Goal: Information Seeking & Learning: Learn about a topic

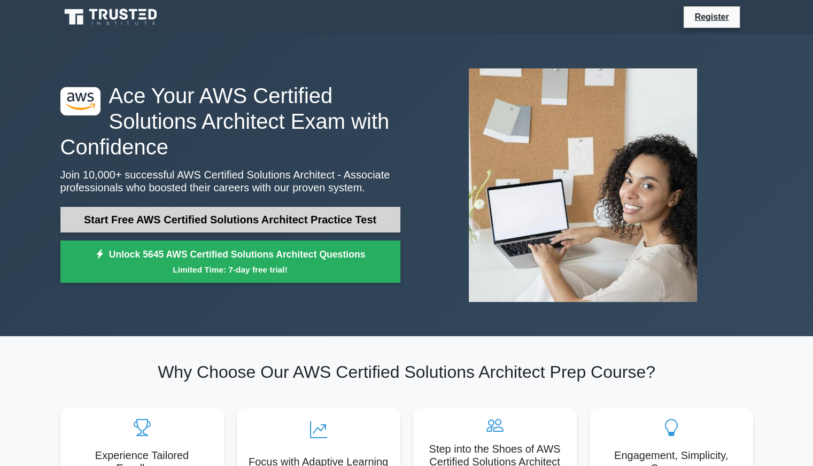
click at [192, 217] on link "Start Free AWS Certified Solutions Architect Practice Test" at bounding box center [230, 220] width 340 height 26
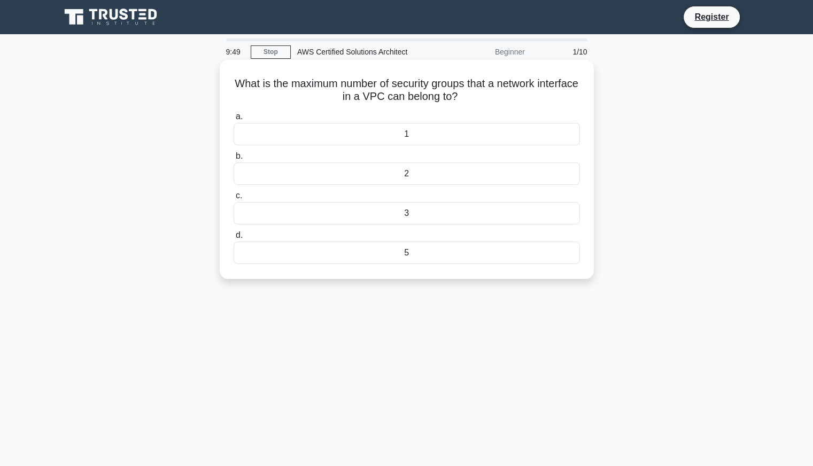
click at [331, 253] on div "5" at bounding box center [407, 253] width 346 height 22
click at [234, 239] on input "d. 5" at bounding box center [234, 235] width 0 height 7
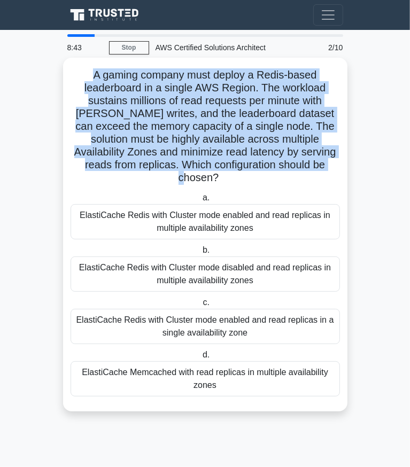
drag, startPoint x: 319, startPoint y: 161, endPoint x: 89, endPoint y: 69, distance: 248.3
click at [89, 69] on h5 "A gaming company must deploy a Redis-based leaderboard in a single AWS Region. …" at bounding box center [206, 126] width 272 height 117
copy h5 "A gaming company must deploy a Redis-based leaderboard in a single AWS Region. …"
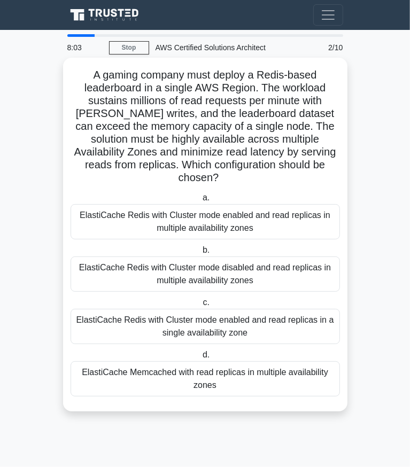
click at [176, 214] on div "ElastiCache Redis with Cluster mode enabled and read replicas in multiple avail…" at bounding box center [205, 221] width 269 height 35
click at [200, 202] on input "a. ElastiCache Redis with Cluster mode enabled and read replicas in multiple av…" at bounding box center [200, 198] width 0 height 7
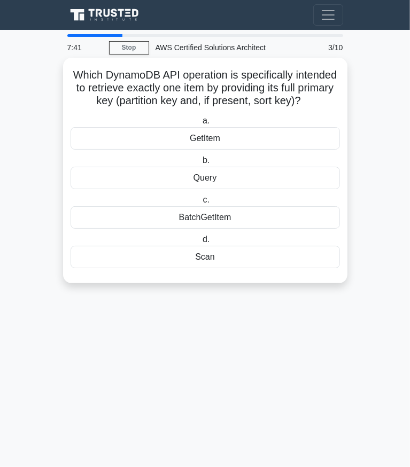
drag, startPoint x: 68, startPoint y: 75, endPoint x: 299, endPoint y: 268, distance: 301.8
click at [299, 268] on div "Which DynamoDB API operation is specifically intended to retrieve exactly one i…" at bounding box center [205, 170] width 276 height 217
copy div "Which DynamoDB API operation is specifically intended to retrieve exactly one i…"
click at [64, 279] on div "Which DynamoDB API operation is specifically intended to retrieve exactly one i…" at bounding box center [205, 171] width 284 height 226
click at [186, 141] on div "GetItem" at bounding box center [205, 138] width 269 height 22
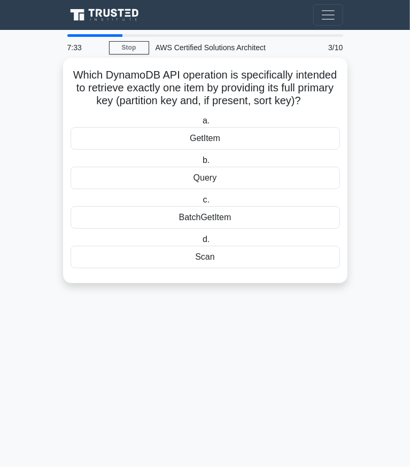
click at [200, 125] on input "a. GetItem" at bounding box center [200, 121] width 0 height 7
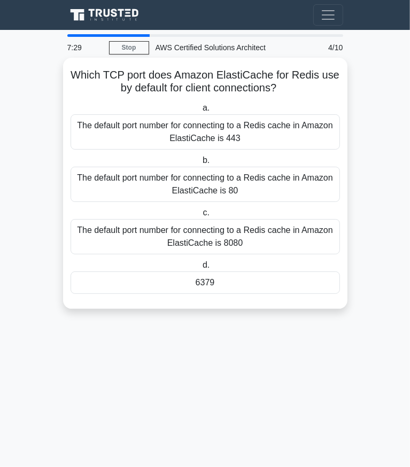
drag, startPoint x: 67, startPoint y: 73, endPoint x: 280, endPoint y: 276, distance: 294.2
click at [280, 276] on div "Which TCP port does Amazon ElastiCache for Redis use by default for client conn…" at bounding box center [205, 183] width 276 height 243
copy div "Which TCP port does Amazon ElastiCache for Redis use by default for client conn…"
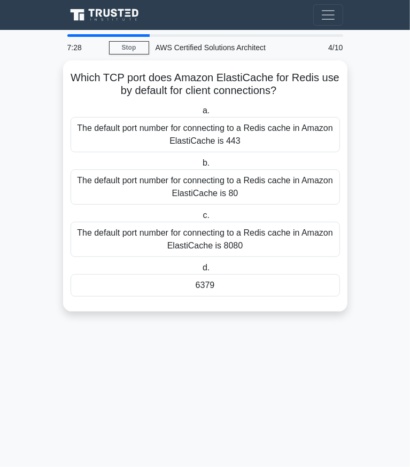
click at [245, 339] on main "7:28 Stop AWS Certified Solutions Architect Beginner 4/10 Which TCP port does A…" at bounding box center [205, 248] width 410 height 437
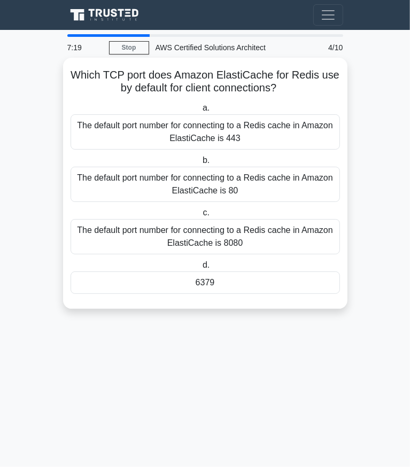
click at [143, 282] on div "6379" at bounding box center [205, 283] width 269 height 22
click at [200, 269] on input "d. 6379" at bounding box center [200, 265] width 0 height 7
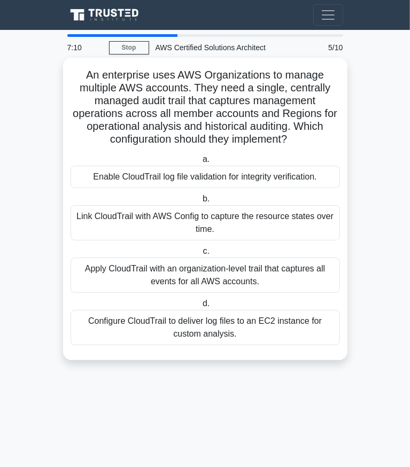
drag, startPoint x: 75, startPoint y: 73, endPoint x: 304, endPoint y: 339, distance: 350.7
click at [304, 339] on div "An enterprise uses AWS Organizations to manage multiple AWS accounts. They need…" at bounding box center [205, 209] width 276 height 294
copy div "An enterprise uses AWS Organizations to manage multiple AWS accounts. They need…"
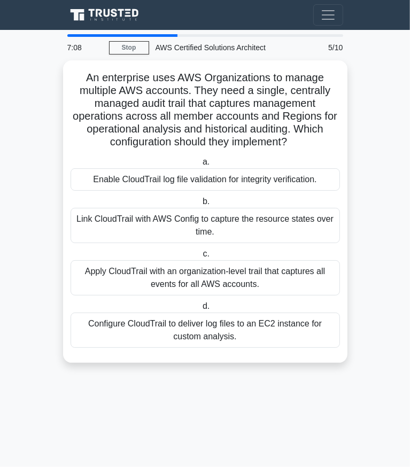
click at [285, 367] on div "An enterprise uses AWS Organizations to manage multiple AWS accounts. They need…" at bounding box center [205, 217] width 284 height 315
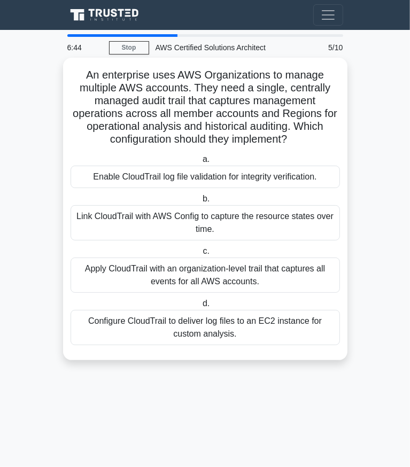
click at [126, 274] on div "Apply CloudTrail with an organization-level trail that captures all events for …" at bounding box center [205, 275] width 269 height 35
click at [200, 255] on input "c. Apply CloudTrail with an organization-level trail that captures all events f…" at bounding box center [200, 251] width 0 height 7
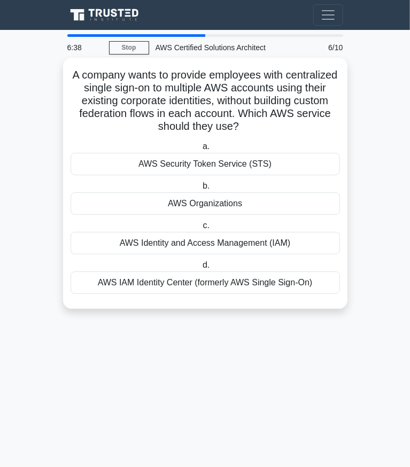
drag, startPoint x: 92, startPoint y: 73, endPoint x: 319, endPoint y: 281, distance: 307.7
click at [319, 281] on div "A company wants to provide employees with centralized single sign-on to multipl…" at bounding box center [205, 183] width 276 height 243
copy div "A company wants to provide employees with centralized single sign-on to multipl…"
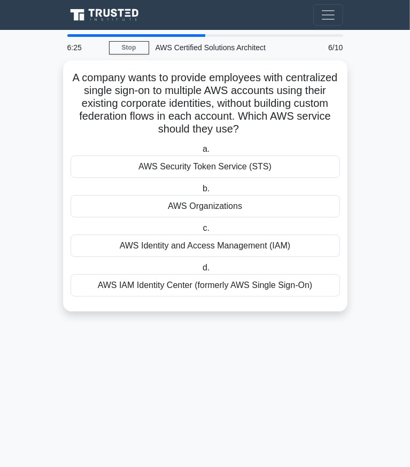
click at [73, 394] on main "6:25 Stop AWS Certified Solutions Architect Intermediate 6/10 A company wants t…" at bounding box center [205, 248] width 410 height 437
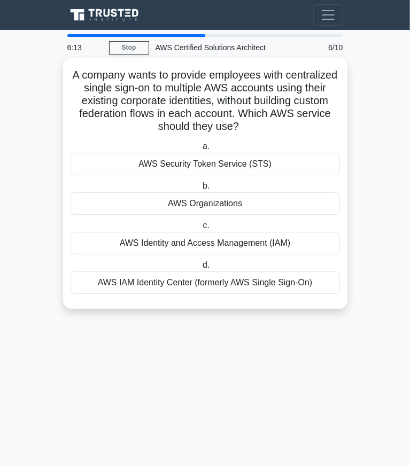
click at [192, 249] on div "AWS Identity and Access Management (IAM)" at bounding box center [205, 243] width 269 height 22
click at [200, 229] on input "c. AWS Identity and Access Management (IAM)" at bounding box center [200, 225] width 0 height 7
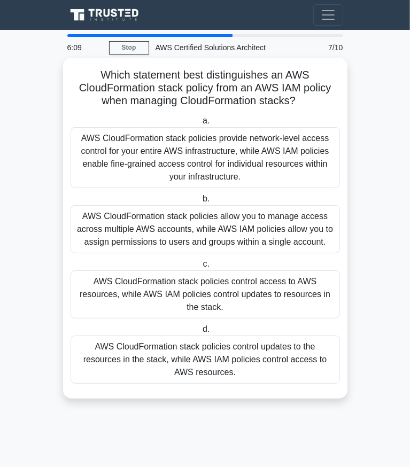
drag, startPoint x: 89, startPoint y: 75, endPoint x: 309, endPoint y: 358, distance: 358.9
click at [309, 358] on div "Which statement best distinguishes an AWS CloudFormation stack policy from an A…" at bounding box center [205, 228] width 276 height 333
copy div "Which statement best distinguishes an AWS CloudFormation stack policy from an A…"
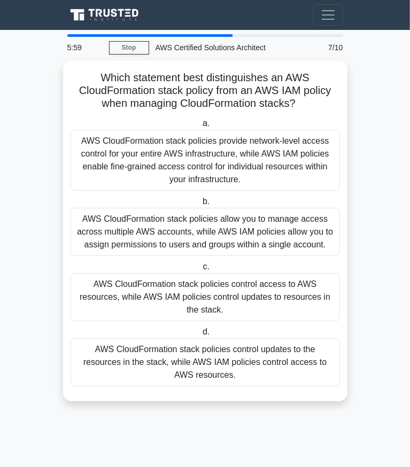
click at [75, 415] on main "5:59 Stop AWS Certified Solutions Architect Intermediate 7/10 Which statement b…" at bounding box center [205, 248] width 410 height 437
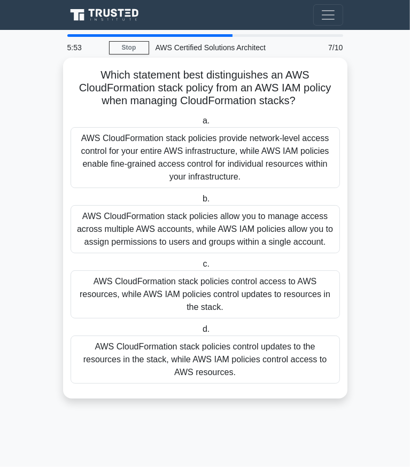
click at [115, 347] on div "AWS CloudFormation stack policies control updates to the resources in the stack…" at bounding box center [205, 360] width 269 height 48
click at [200, 333] on input "d. AWS CloudFormation stack policies control updates to the resources in the st…" at bounding box center [200, 329] width 0 height 7
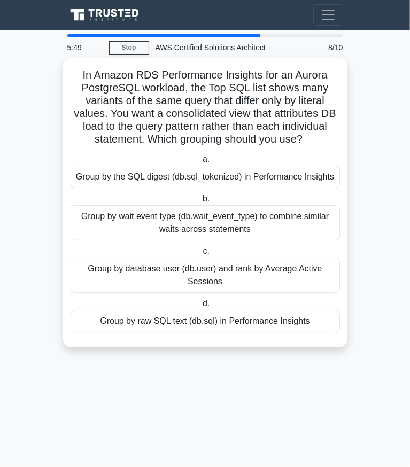
drag, startPoint x: 75, startPoint y: 75, endPoint x: 311, endPoint y: 326, distance: 344.2
click at [311, 326] on div "In Amazon RDS Performance Insights for an Aurora PostgreSQL workload, the Top S…" at bounding box center [205, 202] width 276 height 281
copy div "In Amazon RDS Performance Insights for an Aurora PostgreSQL workload, the Top S…"
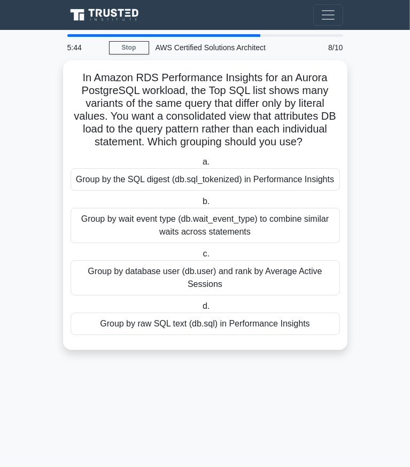
click at [173, 386] on main "5:44 Stop AWS Certified Solutions Architect Intermediate 8/10 In Amazon RDS Per…" at bounding box center [205, 248] width 410 height 437
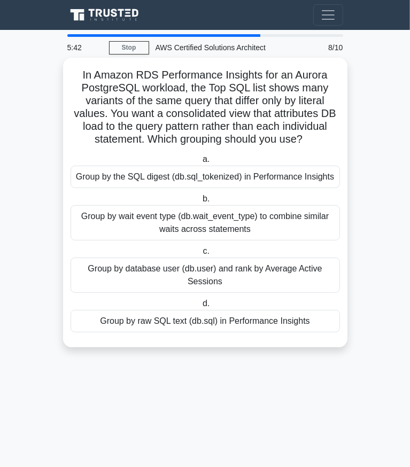
click at [173, 180] on div "Group by the SQL digest (db.sql_tokenized) in Performance Insights" at bounding box center [205, 177] width 269 height 22
click at [200, 163] on input "a. Group by the SQL digest (db.sql_tokenized) in Performance Insights" at bounding box center [200, 159] width 0 height 7
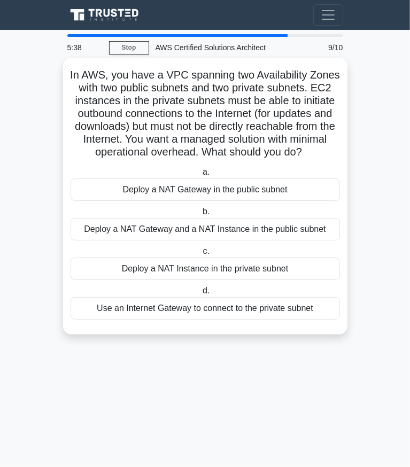
drag, startPoint x: 83, startPoint y: 71, endPoint x: 325, endPoint y: 327, distance: 351.8
click at [325, 327] on div "In AWS, you have a VPC spanning two Availability Zones with two public subnets …" at bounding box center [205, 196] width 276 height 268
copy div "In AWS, you have a VPC spanning two Availability Zones with two public subnets …"
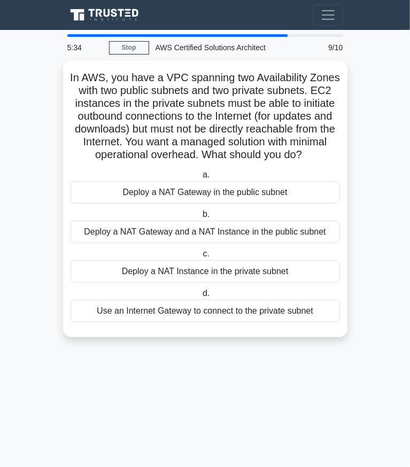
click at [51, 379] on main "5:34 Stop AWS Certified Solutions Architect Intermediate 9/10 In AWS, you have …" at bounding box center [205, 248] width 410 height 437
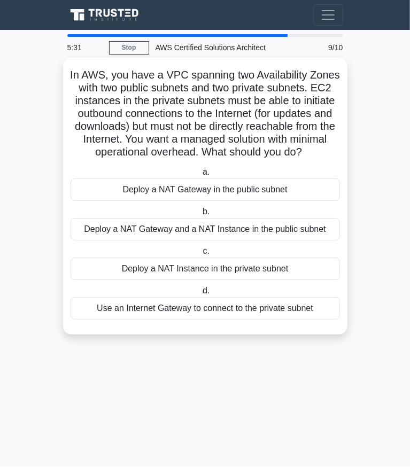
click at [133, 201] on div "Deploy a NAT Gateway in the public subnet" at bounding box center [205, 190] width 269 height 22
click at [200, 176] on input "a. Deploy a NAT Gateway in the public subnet" at bounding box center [200, 172] width 0 height 7
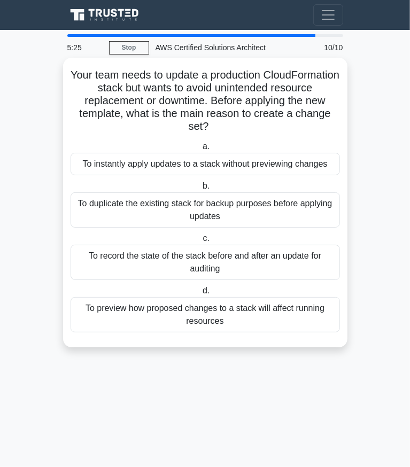
drag, startPoint x: 101, startPoint y: 71, endPoint x: 253, endPoint y: 317, distance: 289.5
click at [253, 317] on div "Your team needs to update a production CloudFormation stack but wants to avoid …" at bounding box center [205, 202] width 276 height 281
copy div "Your team needs to update a production CloudFormation stack but wants to avoid …"
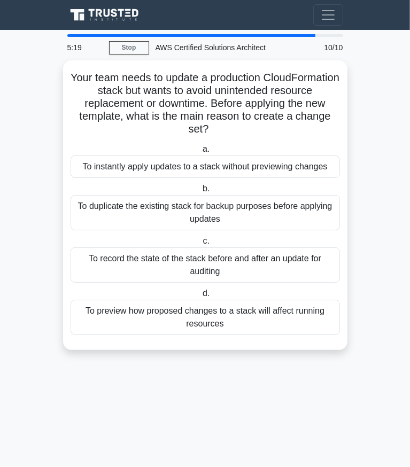
click at [40, 182] on main "5:19 Stop AWS Certified Solutions Architect Intermediate 10/10 Your team needs …" at bounding box center [205, 248] width 410 height 437
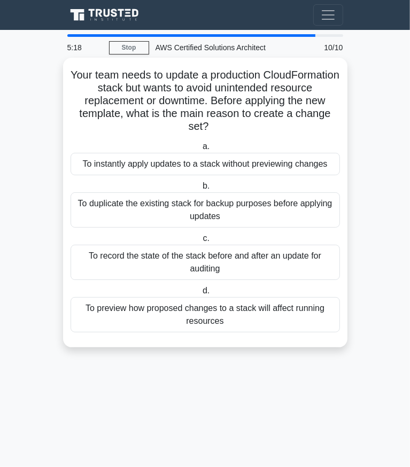
click at [148, 304] on div "To preview how proposed changes to a stack will affect running resources" at bounding box center [205, 314] width 269 height 35
click at [200, 295] on input "d. To preview how proposed changes to a stack will affect running resources" at bounding box center [200, 291] width 0 height 7
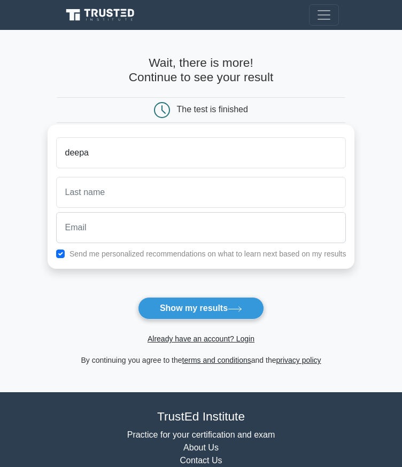
type input "deepa"
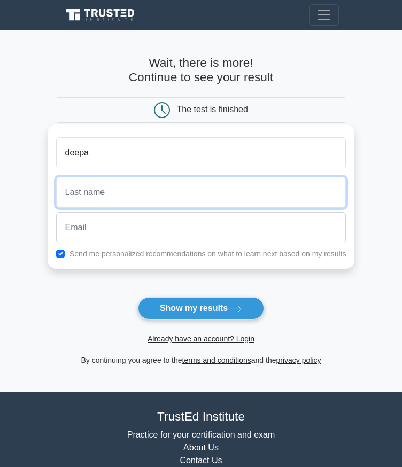
click at [113, 189] on input "text" at bounding box center [201, 192] width 290 height 31
type input "shree"
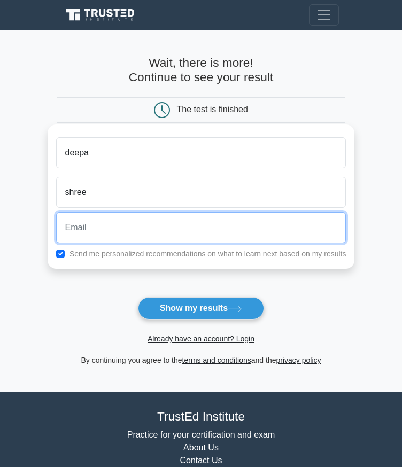
click at [113, 220] on input "email" at bounding box center [201, 227] width 290 height 31
type input "deepashreebalamurugan18@gmail.com"
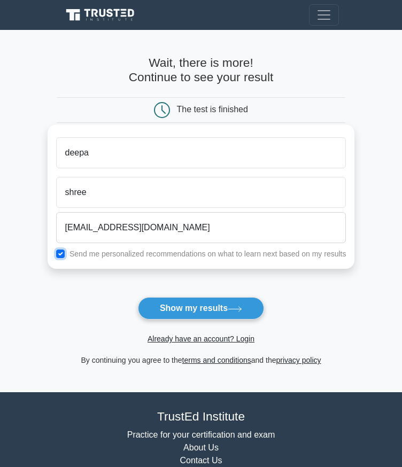
click at [61, 250] on input "checkbox" at bounding box center [60, 254] width 9 height 9
checkbox input "true"
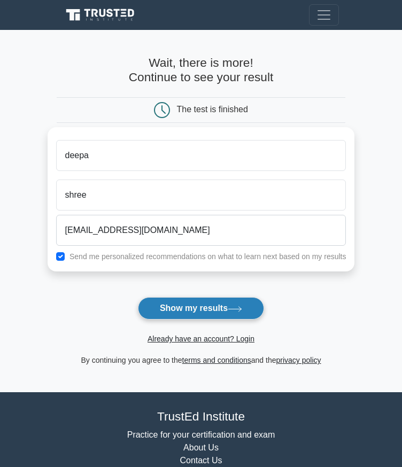
click at [188, 300] on button "Show my results" at bounding box center [201, 308] width 126 height 22
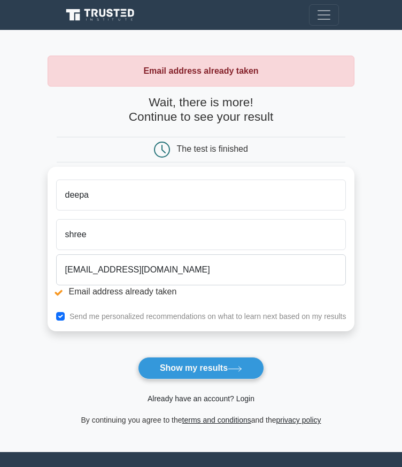
click at [238, 398] on link "Already have an account? Login" at bounding box center [201, 399] width 107 height 9
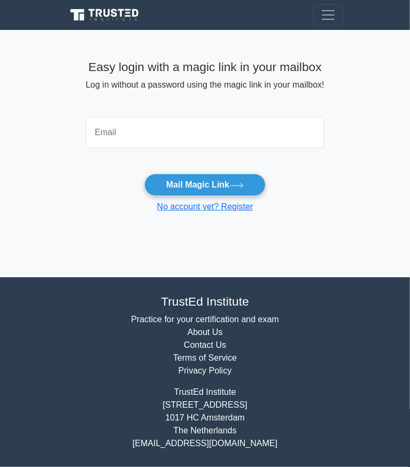
click at [150, 138] on input "email" at bounding box center [205, 132] width 238 height 31
type input "deepashreebalamurugan18@gmail.com"
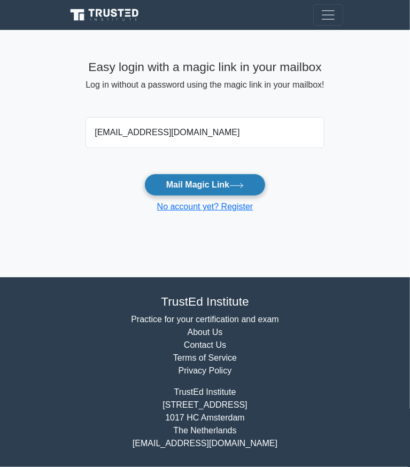
click at [173, 183] on button "Mail Magic Link" at bounding box center [204, 185] width 121 height 22
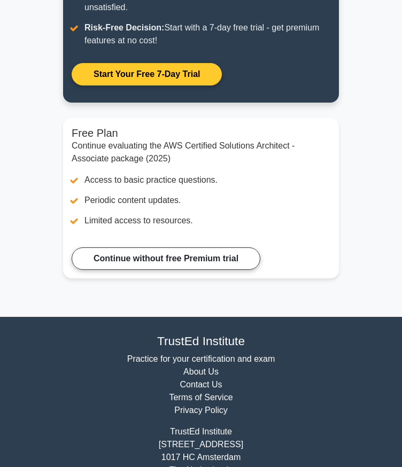
scroll to position [347, 0]
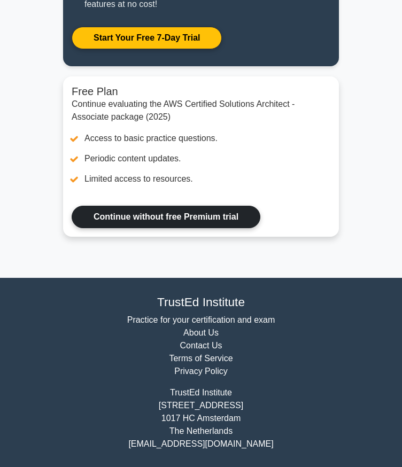
click at [213, 214] on link "Continue without free Premium trial" at bounding box center [166, 217] width 189 height 22
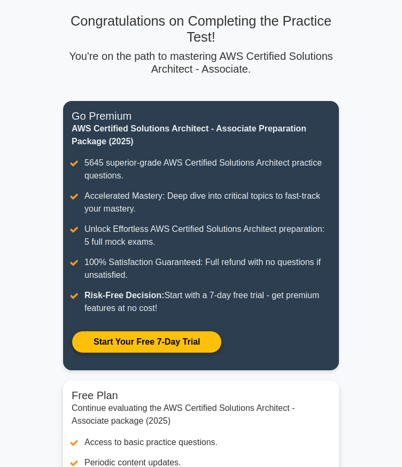
scroll to position [33, 0]
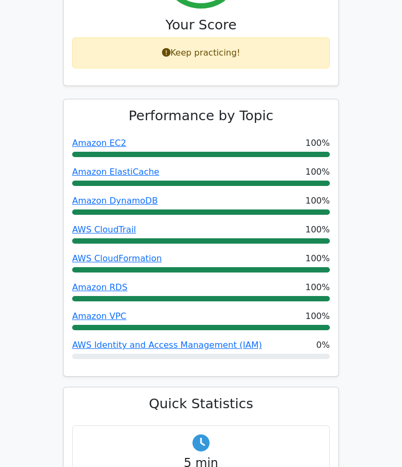
scroll to position [740, 0]
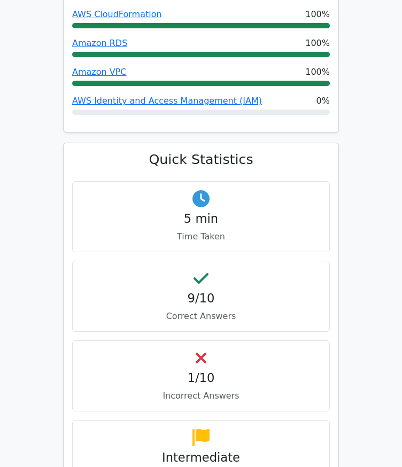
click at [208, 342] on div "1/10 Incorrect Answers" at bounding box center [201, 376] width 258 height 71
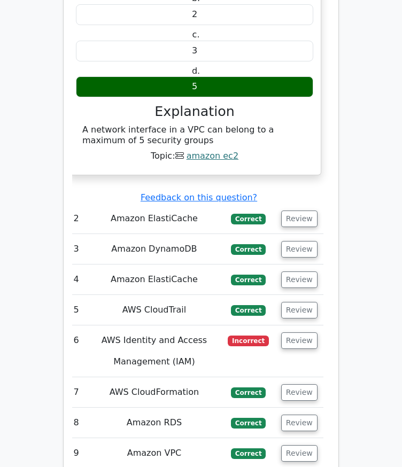
scroll to position [1469, 0]
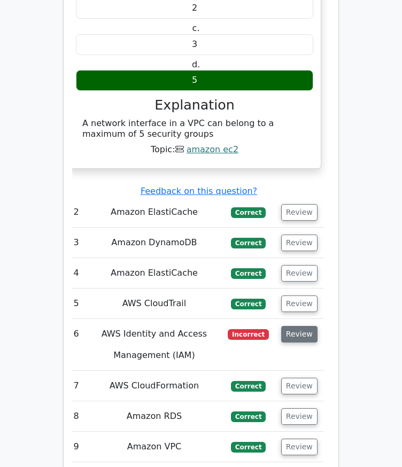
click at [297, 326] on button "Review" at bounding box center [299, 334] width 36 height 17
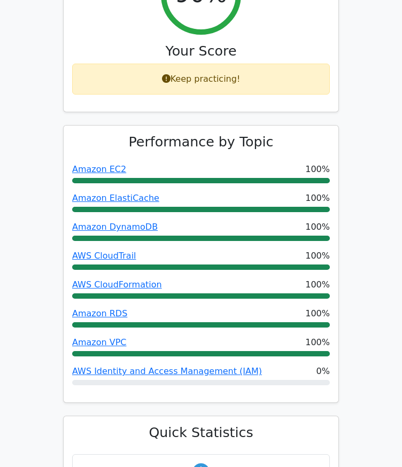
scroll to position [464, 0]
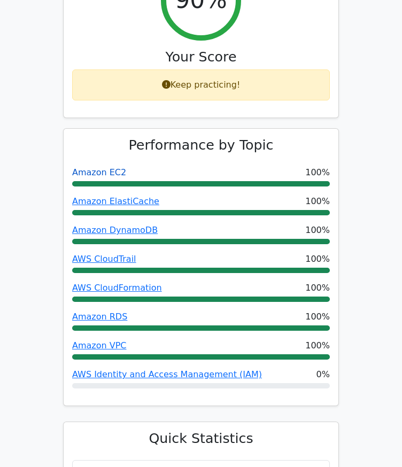
click at [91, 167] on link "Amazon EC2" at bounding box center [99, 172] width 54 height 10
click at [110, 196] on link "Amazon ElastiCache" at bounding box center [115, 201] width 87 height 10
click at [113, 225] on link "Amazon DynamoDB" at bounding box center [115, 230] width 86 height 10
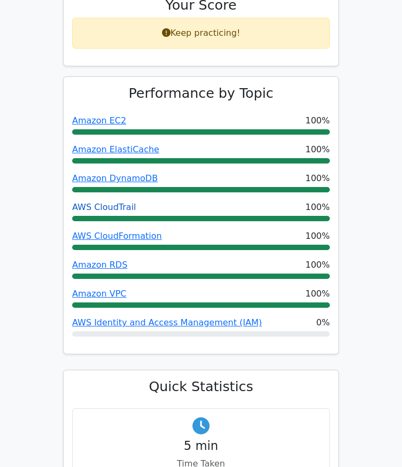
click at [106, 202] on link "AWS CloudTrail" at bounding box center [104, 207] width 64 height 10
click at [136, 231] on link "AWS CloudFormation" at bounding box center [117, 236] width 90 height 10
click at [98, 260] on link "Amazon RDS" at bounding box center [99, 265] width 55 height 10
click at [107, 289] on link "Amazon VPC" at bounding box center [99, 294] width 55 height 10
click at [90, 318] on link "AWS Identity and Access Management (IAM)" at bounding box center [167, 323] width 190 height 10
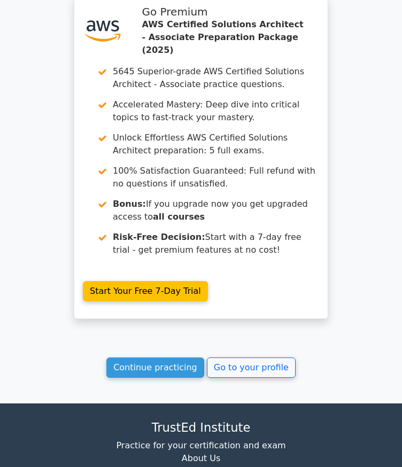
scroll to position [2579, 0]
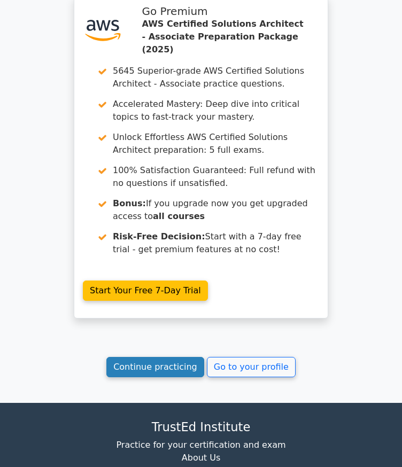
click at [155, 357] on link "Continue practicing" at bounding box center [155, 367] width 98 height 20
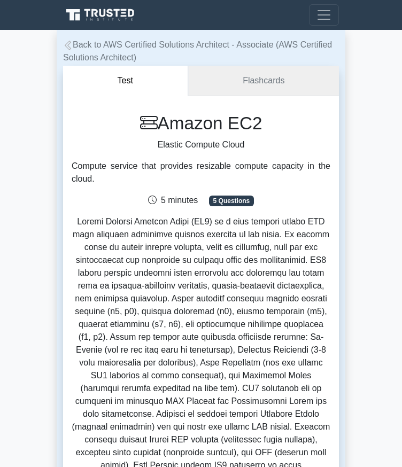
click at [268, 83] on link "Flashcards" at bounding box center [263, 81] width 151 height 30
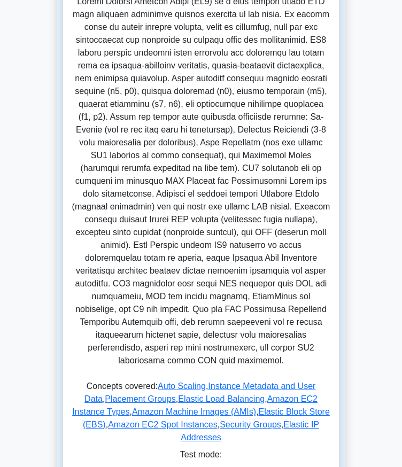
scroll to position [316, 0]
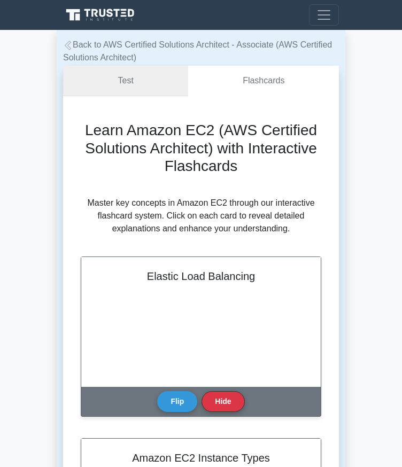
click at [136, 72] on link "Test" at bounding box center [125, 81] width 125 height 30
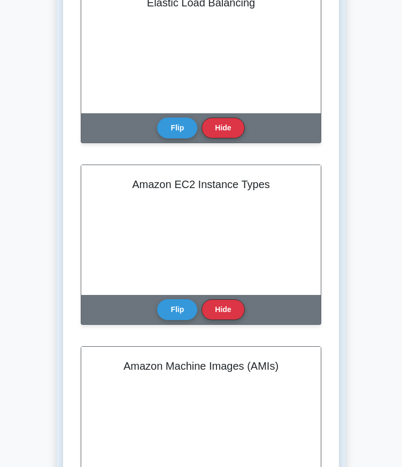
scroll to position [275, 0]
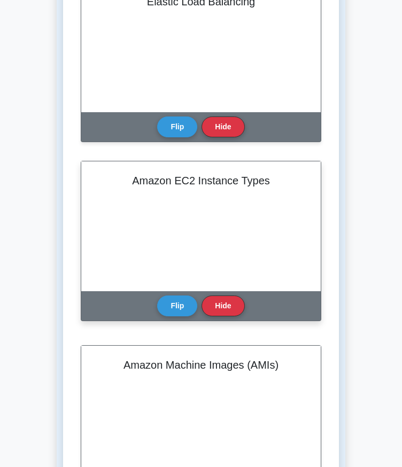
click at [175, 225] on div "Amazon EC2 Instance Types" at bounding box center [201, 226] width 240 height 130
click at [180, 176] on h2 "Amazon EC2 Instance Types" at bounding box center [201, 180] width 214 height 13
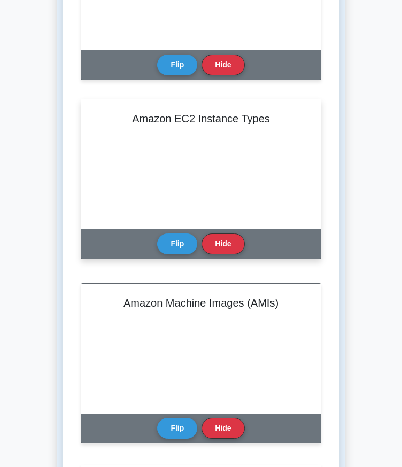
scroll to position [336, 0]
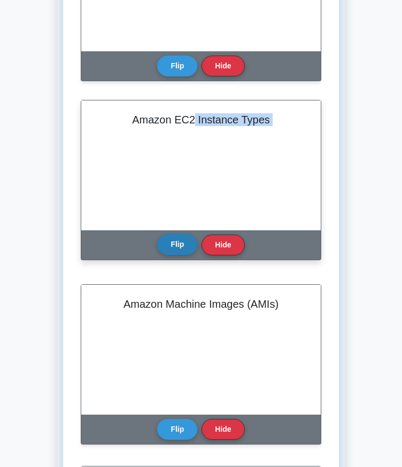
drag, startPoint x: 196, startPoint y: 109, endPoint x: 187, endPoint y: 242, distance: 132.9
click at [187, 242] on div "Amazon EC2 Instance Types Amazon EC2 provides a variety of instance types, opti…" at bounding box center [201, 180] width 241 height 160
click at [187, 242] on button "Flip" at bounding box center [177, 244] width 40 height 21
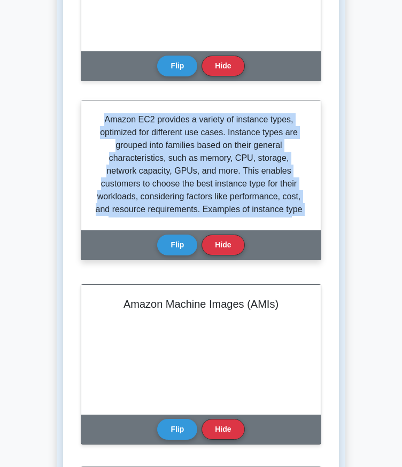
click at [95, 148] on p "Amazon EC2 provides a variety of instance types, optimized for different use ca…" at bounding box center [199, 170] width 210 height 115
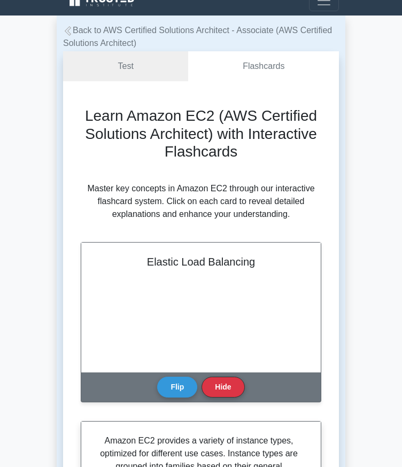
scroll to position [0, 0]
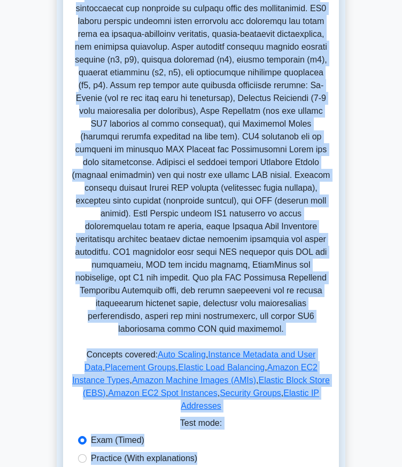
scroll to position [268, 0]
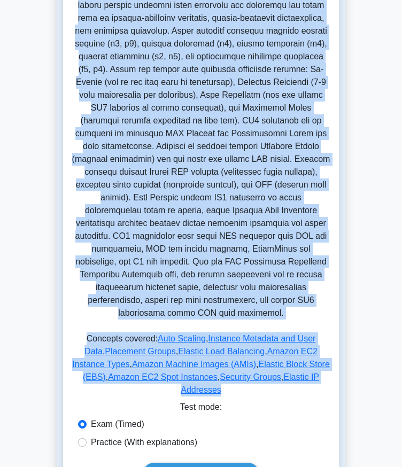
drag, startPoint x: 166, startPoint y: 125, endPoint x: 297, endPoint y: 357, distance: 267.2
click at [297, 357] on div "Amazon EC2 Elastic Compute Cloud Compute service that provides resizable comput…" at bounding box center [201, 123] width 259 height 556
copy div "Amazon EC2 Elastic Compute Cloud Compute service that provides resizable comput…"
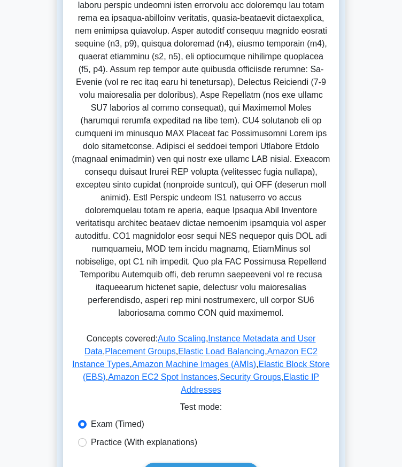
click at [268, 418] on div "Exam (Timed)" at bounding box center [201, 424] width 246 height 13
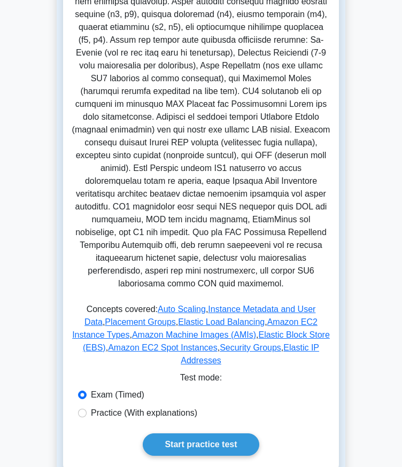
scroll to position [298, 0]
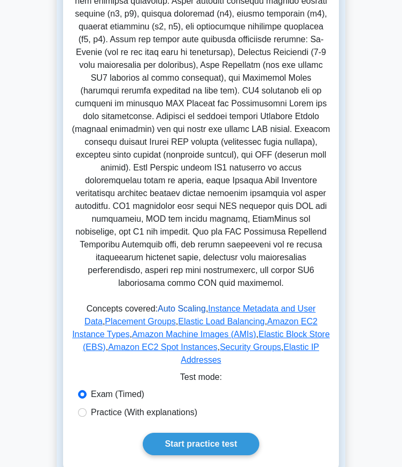
click at [173, 304] on link "Auto Scaling" at bounding box center [182, 308] width 48 height 9
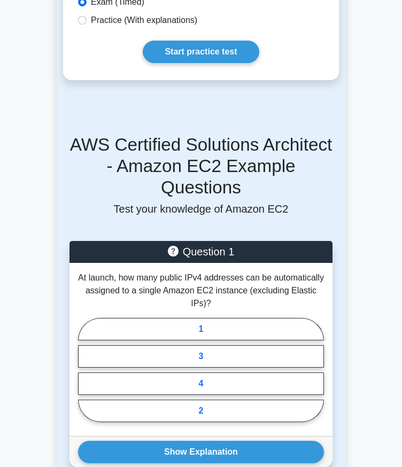
scroll to position [690, 0]
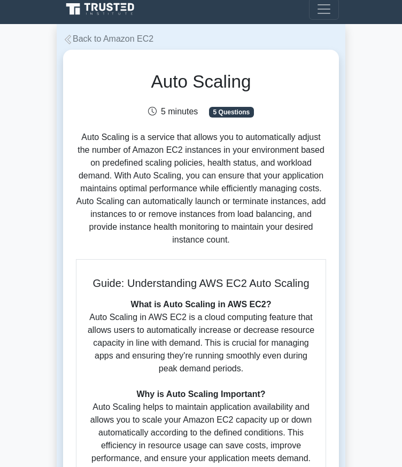
scroll to position [6, 0]
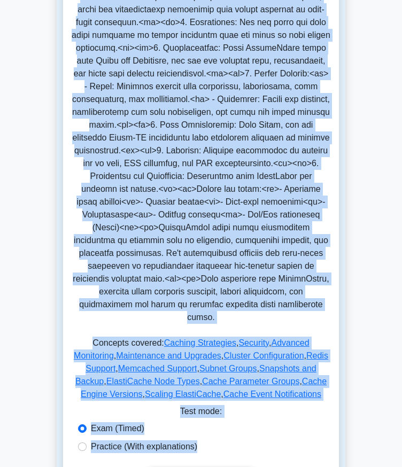
scroll to position [336, 0]
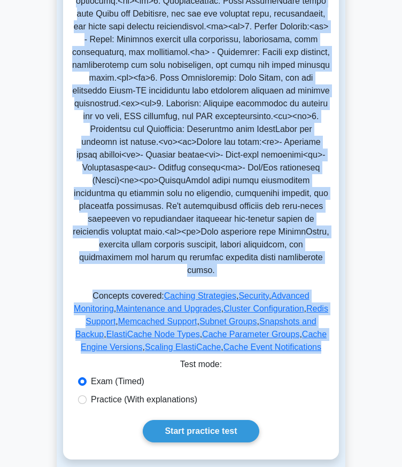
drag, startPoint x: 132, startPoint y: 120, endPoint x: 306, endPoint y: 329, distance: 272.2
click at [306, 329] on div "Amazon ElastiCache in-memory caching service Amazon ElastiCache is a web servic…" at bounding box center [201, 68] width 259 height 582
copy div "Amazon ElastiCache in-memory caching service Amazon ElastiCache is a web servic…"
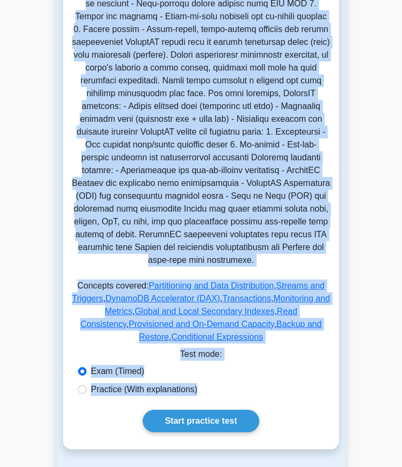
scroll to position [340, 0]
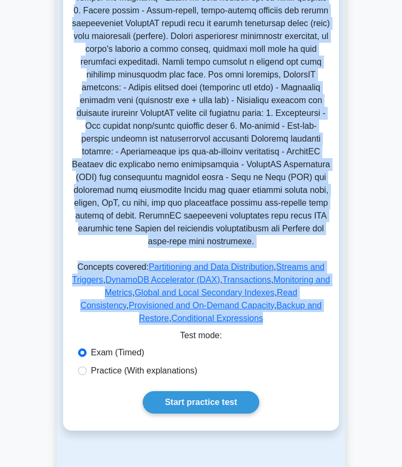
drag, startPoint x: 132, startPoint y: 121, endPoint x: 249, endPoint y: 302, distance: 215.3
click at [249, 302] on div "Amazon DynamoDB fully managed NoSQL database Amazon DynamoDB is a fully managed…" at bounding box center [201, 51] width 259 height 556
copy div "Amazon DynamoDB fully managed NoSQL database Amazon DynamoDB is a fully managed…"
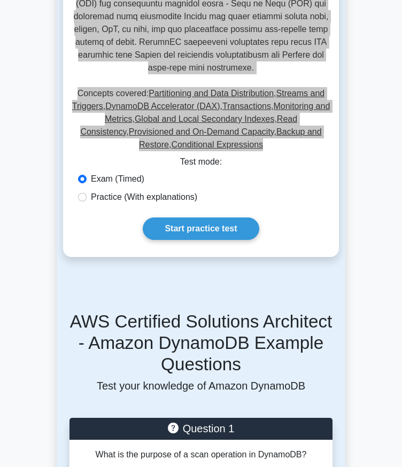
scroll to position [515, 0]
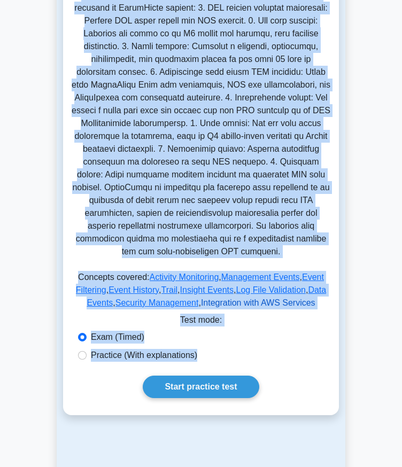
scroll to position [426, 0]
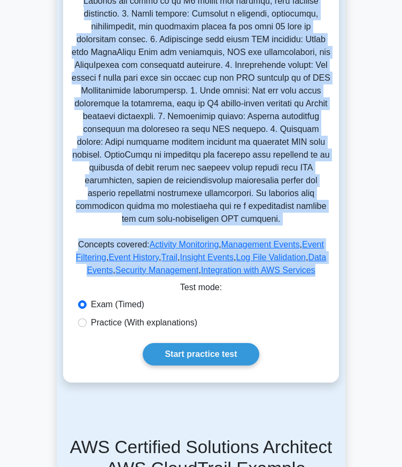
drag, startPoint x: 151, startPoint y: 125, endPoint x: 310, endPoint y: 259, distance: 207.8
copy div "AWS CloudTrail Service for logging API calls and events in AWS services AWS Clo…"
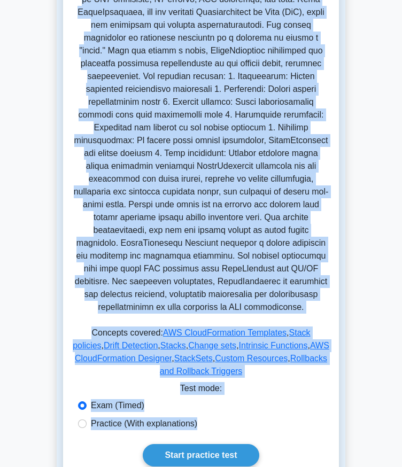
scroll to position [318, 0]
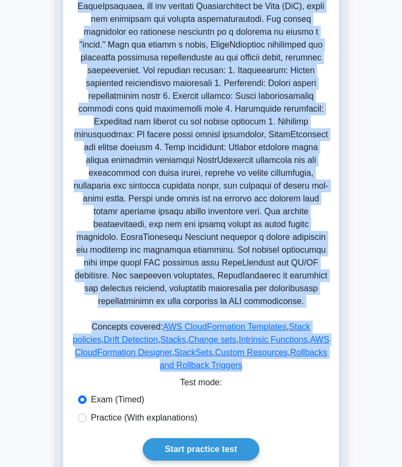
drag, startPoint x: 124, startPoint y: 121, endPoint x: 333, endPoint y: 344, distance: 304.9
click at [333, 344] on div "AWS CloudFormation Infrastructure as code service for defining, deploying, and …" at bounding box center [201, 128] width 276 height 700
copy div "AWS CloudFormation Infrastructure as code service for defining, deploying, and …"
click at [150, 219] on p at bounding box center [201, 124] width 259 height 376
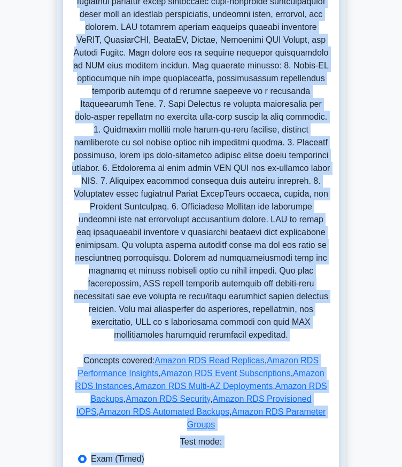
scroll to position [338, 0]
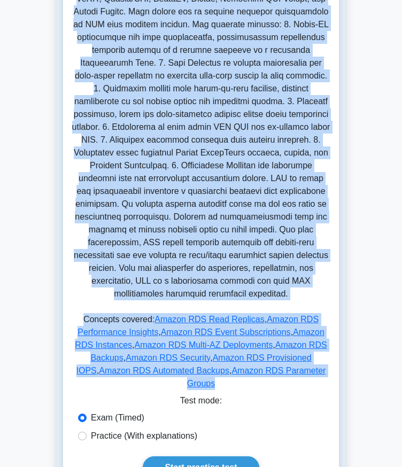
drag, startPoint x: 157, startPoint y: 119, endPoint x: 308, endPoint y: 355, distance: 280.6
click at [308, 355] on div "Amazon RDS Managed relational database service for MySQL, PostgreSQL, Oracle, a…" at bounding box center [201, 84] width 259 height 620
copy div "Amazon RDS Managed relational database service for MySQL, PostgreSQL, Oracle, a…"
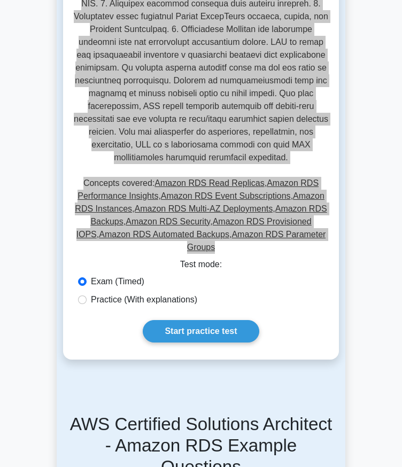
scroll to position [477, 0]
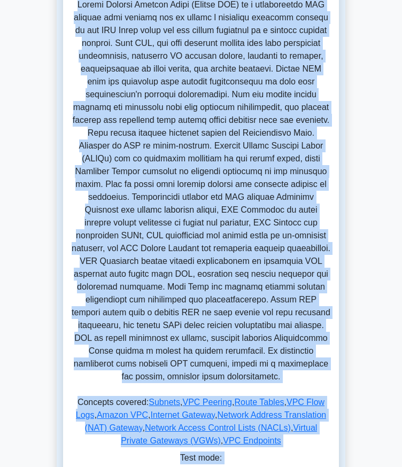
scroll to position [304, 0]
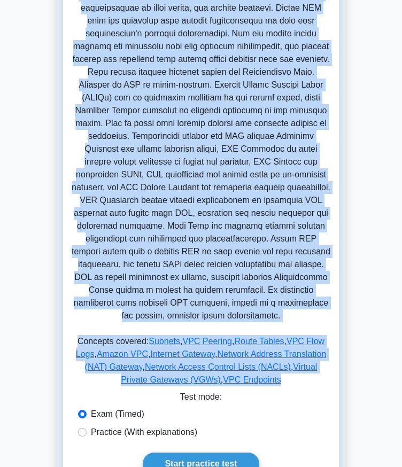
drag, startPoint x: 156, startPoint y: 121, endPoint x: 264, endPoint y: 369, distance: 271.3
click at [264, 369] on div "Amazon VPC Virtual Private Cloud Secure and isolated cloud network that enables…" at bounding box center [201, 100] width 259 height 582
copy div "Amazon VPC Virtual Private Cloud Secure and isolated cloud network that enables…"
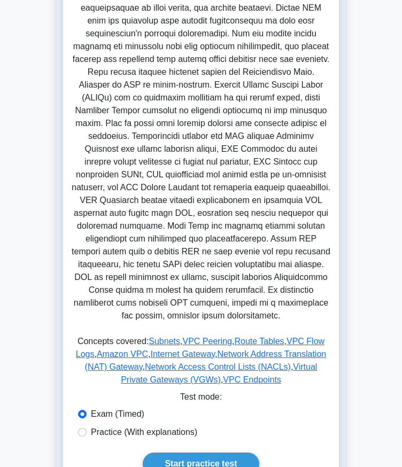
click at [87, 391] on div "Test mode:" at bounding box center [201, 399] width 259 height 17
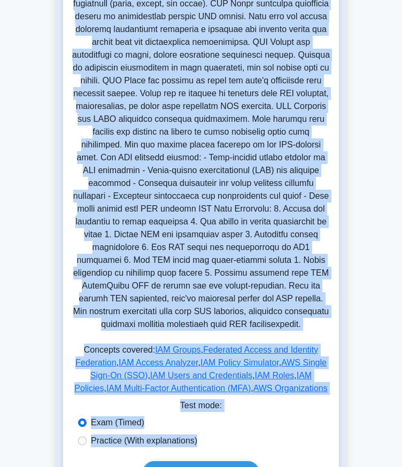
scroll to position [300, 0]
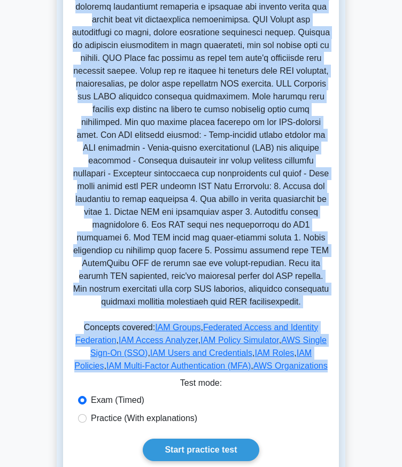
drag, startPoint x: 114, startPoint y: 107, endPoint x: 301, endPoint y: 349, distance: 305.3
click at [301, 349] on div "AWS Identity and Access Management (IAM) Identity and Access Management Securit…" at bounding box center [201, 94] width 259 height 565
copy div "AWS Identity and Access Management (IAM) Identity and Access Management Securit…"
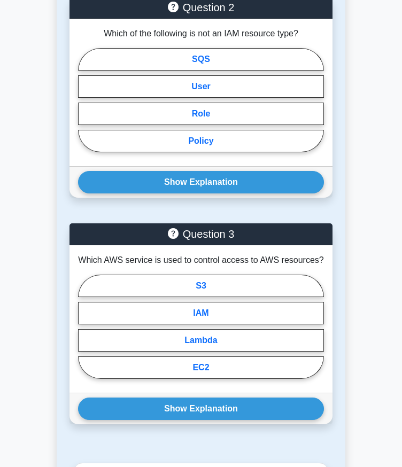
scroll to position [1294, 0]
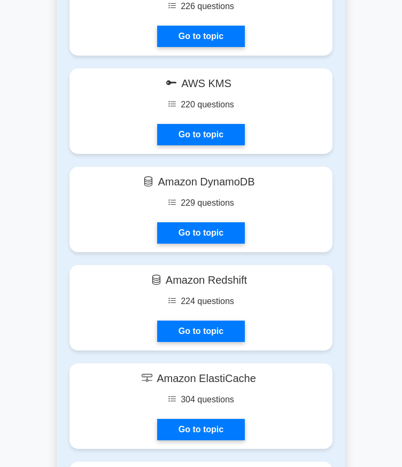
scroll to position [2098, 0]
